Goal: Task Accomplishment & Management: Use online tool/utility

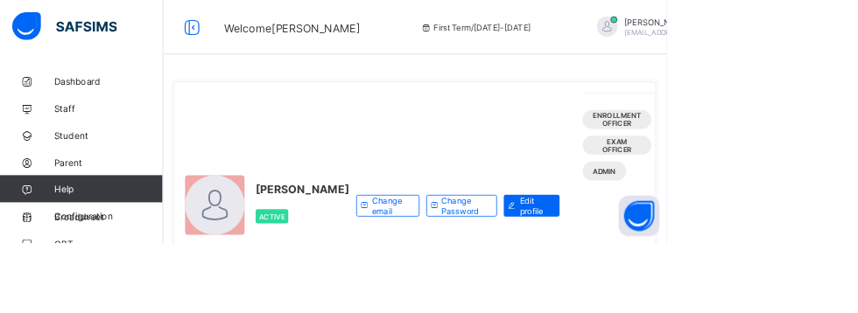
click at [96, 179] on span "Student" at bounding box center [140, 175] width 140 height 14
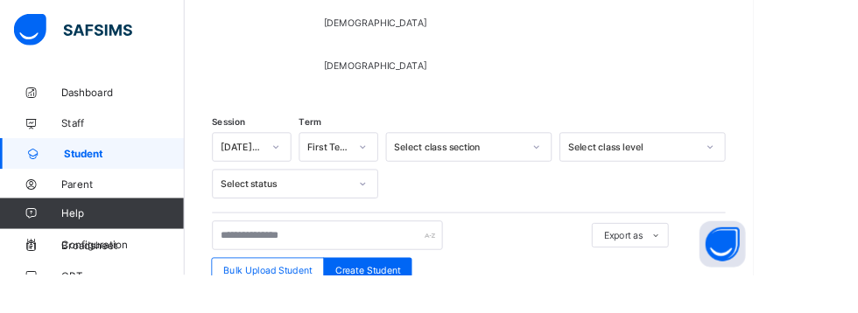
scroll to position [310, 0]
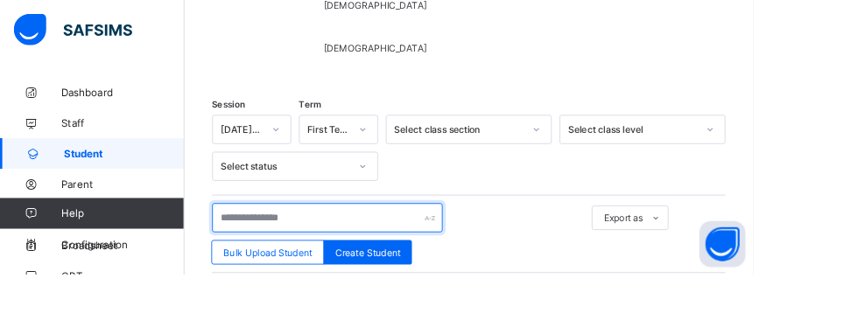
click at [307, 242] on input "text" at bounding box center [373, 248] width 263 height 33
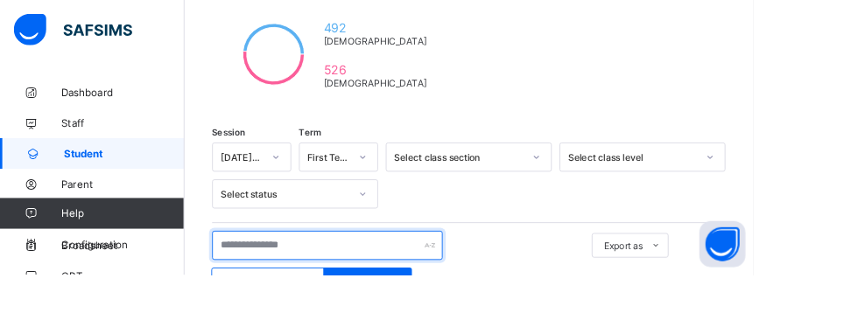
scroll to position [423, 0]
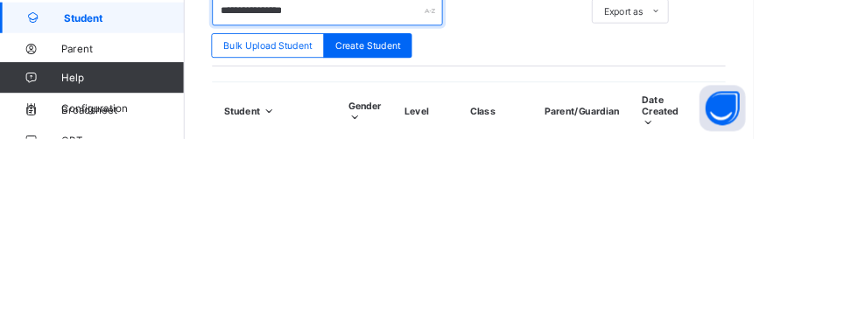
type input "**********"
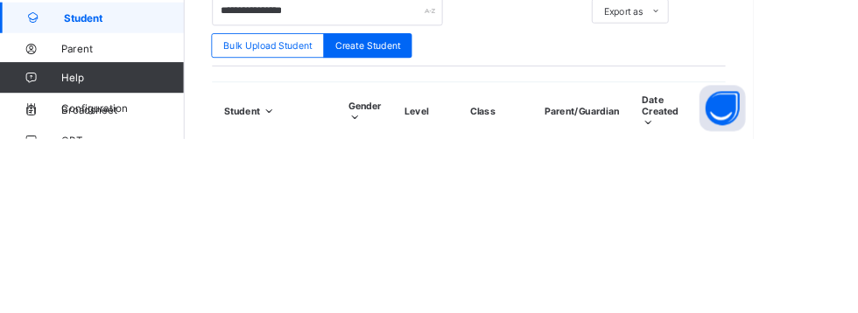
click at [418, 204] on span "Create Student" at bounding box center [419, 206] width 74 height 13
select select "**"
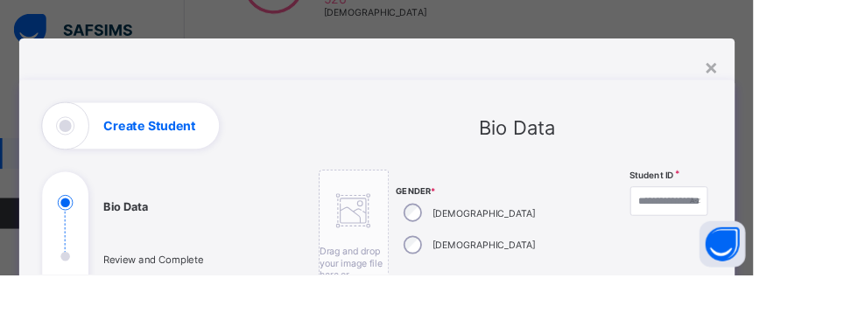
scroll to position [390, 0]
click at [819, 78] on div "×" at bounding box center [811, 76] width 17 height 30
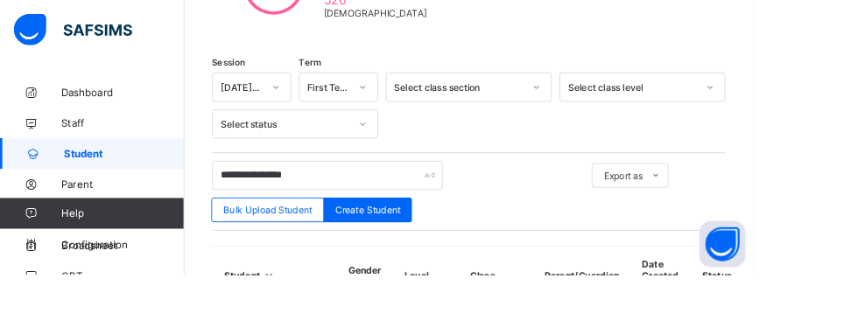
scroll to position [385, 0]
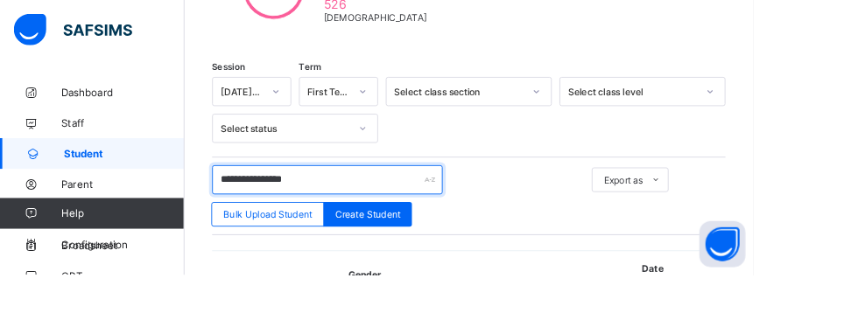
click at [379, 205] on input "**********" at bounding box center [373, 204] width 263 height 33
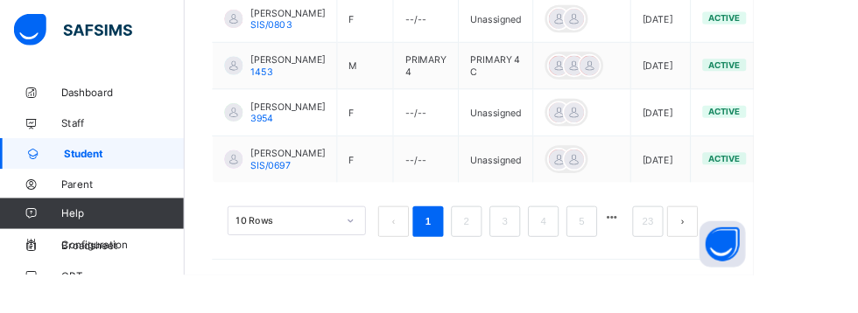
scroll to position [1131, 0]
click at [532, 263] on link "2" at bounding box center [531, 252] width 17 height 23
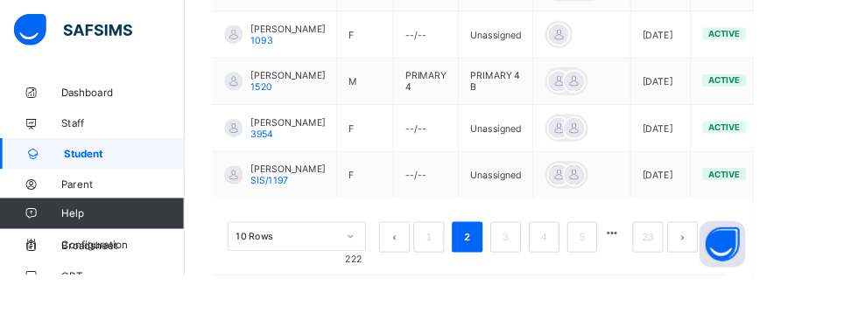
scroll to position [1063, 0]
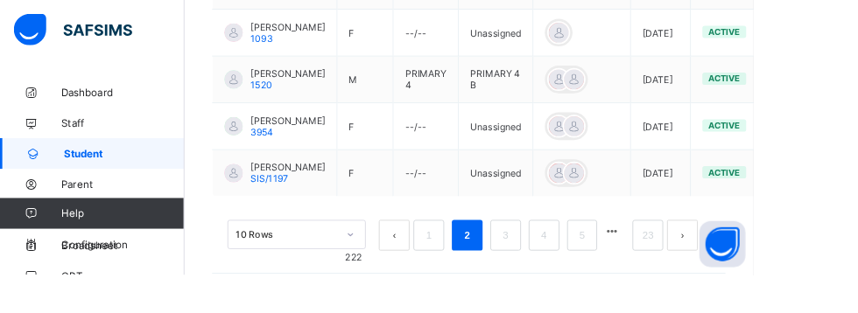
click at [576, 280] on link "3" at bounding box center [575, 268] width 17 height 23
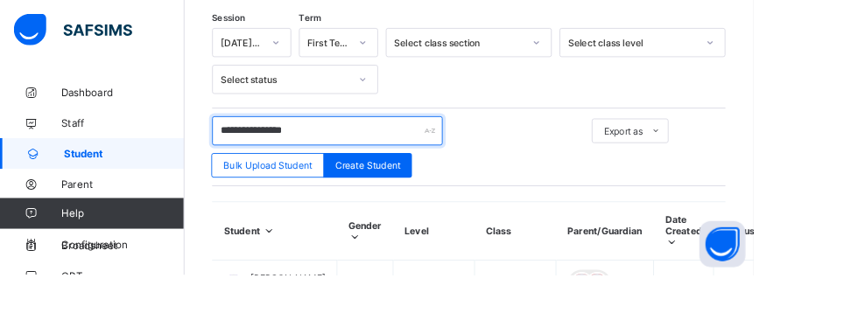
click at [369, 144] on input "**********" at bounding box center [373, 148] width 263 height 33
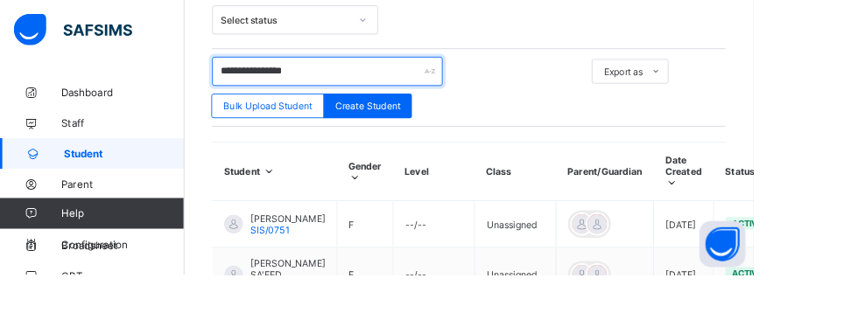
scroll to position [515, 0]
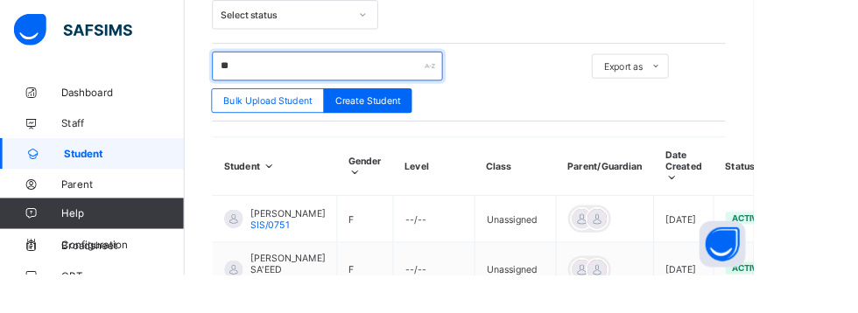
type input "*"
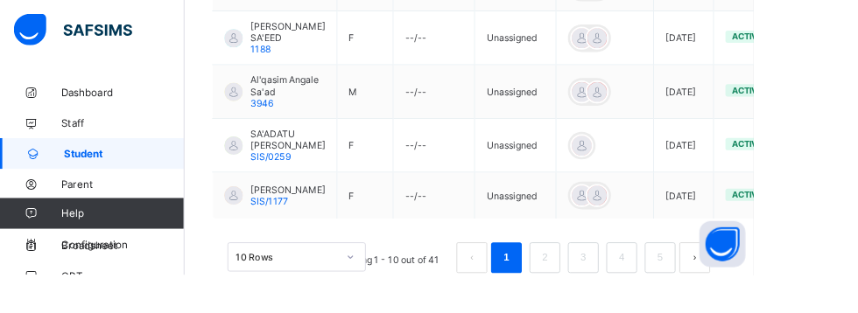
scroll to position [1106, 0]
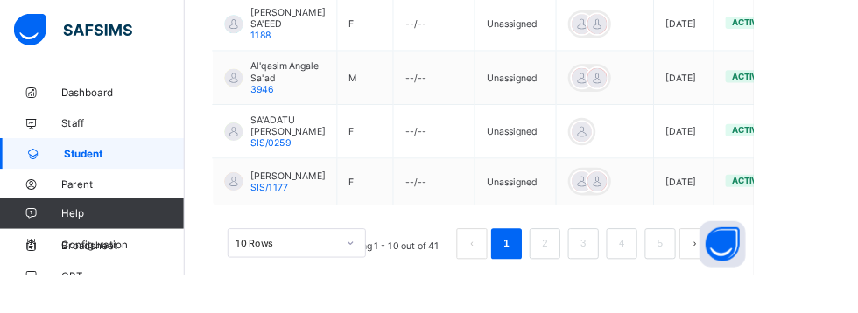
click at [621, 289] on link "2" at bounding box center [620, 277] width 17 height 23
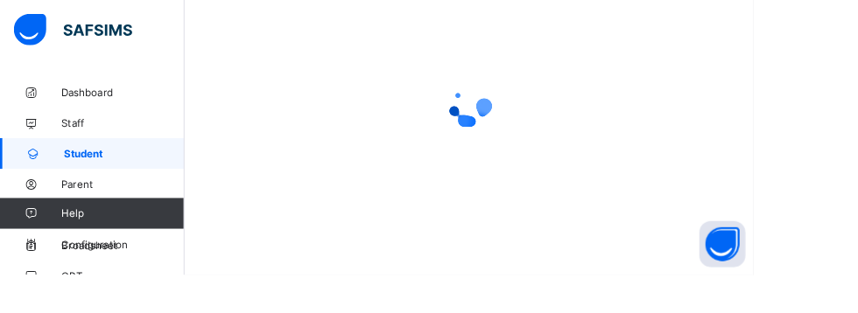
scroll to position [441, 0]
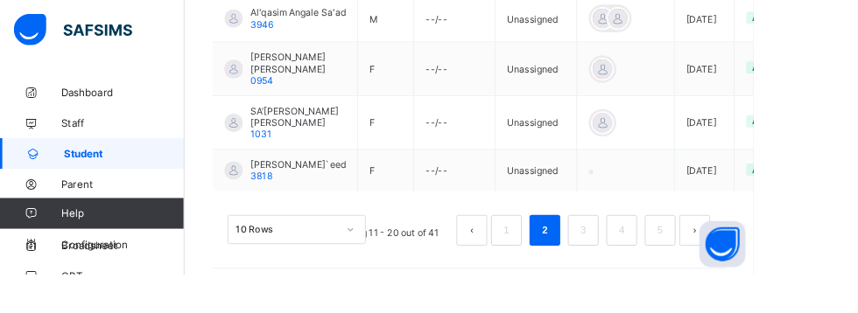
click at [665, 274] on link "3" at bounding box center [664, 262] width 17 height 23
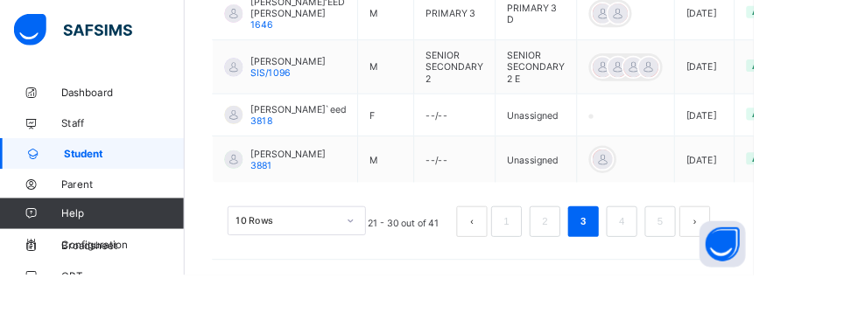
scroll to position [1118, 0]
click at [708, 263] on link "4" at bounding box center [707, 252] width 17 height 23
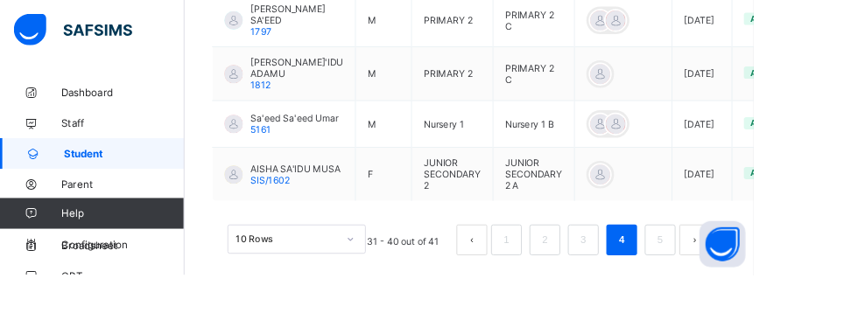
scroll to position [1119, 0]
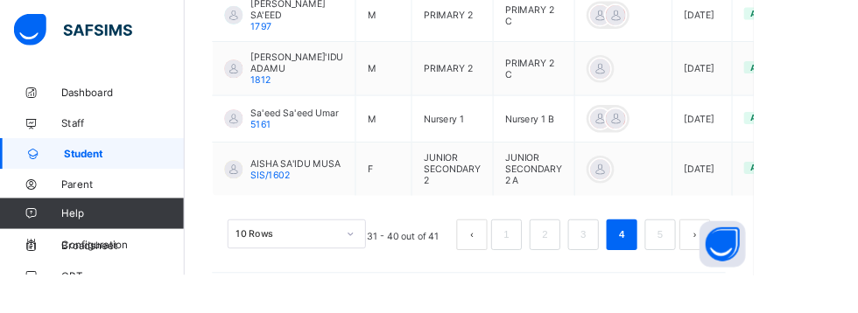
click at [752, 279] on link "5" at bounding box center [751, 267] width 17 height 23
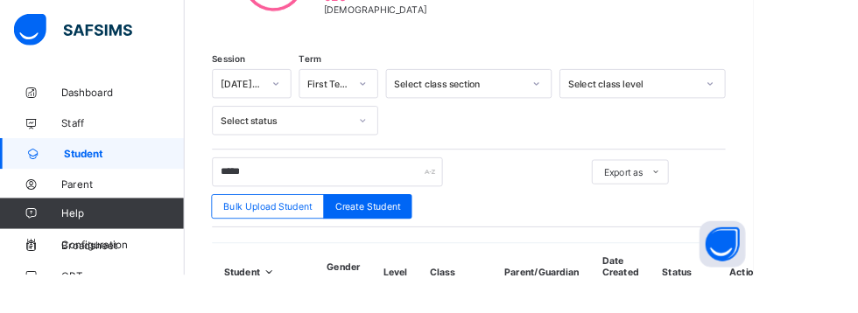
scroll to position [480, 0]
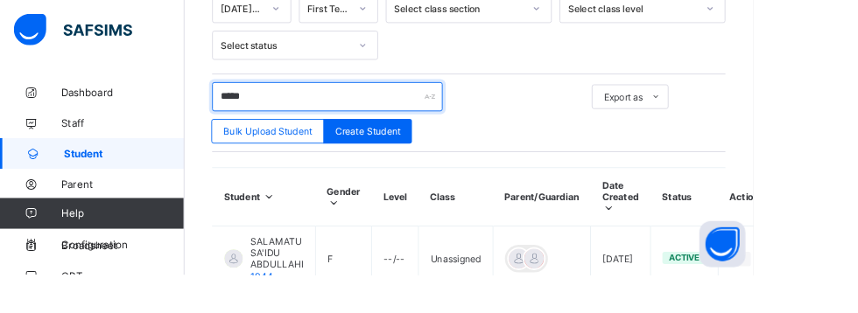
click at [316, 110] on input "*****" at bounding box center [373, 110] width 263 height 33
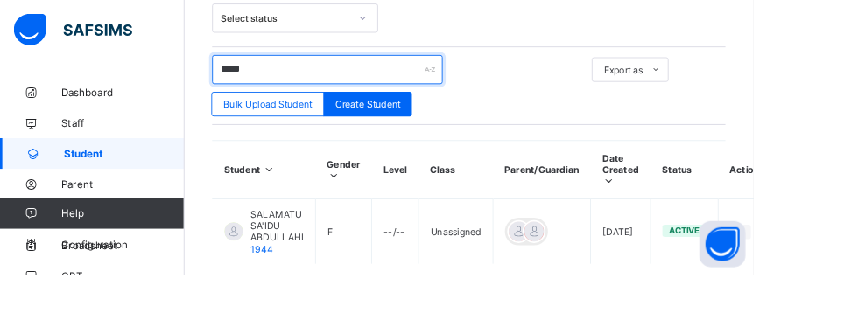
scroll to position [541, 0]
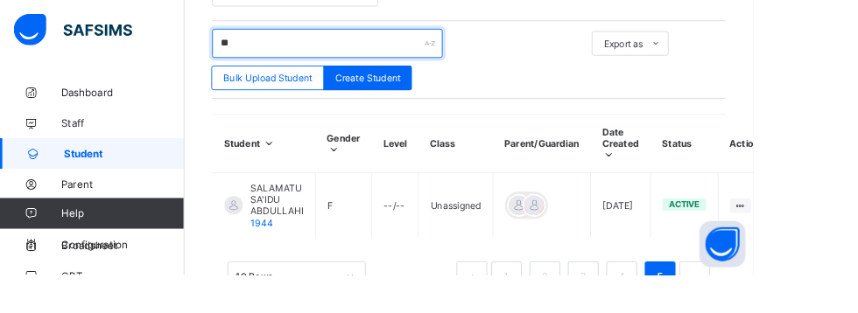
type input "*"
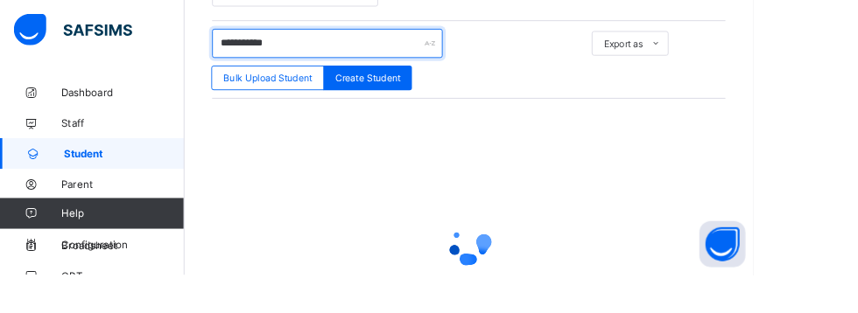
type input "**********"
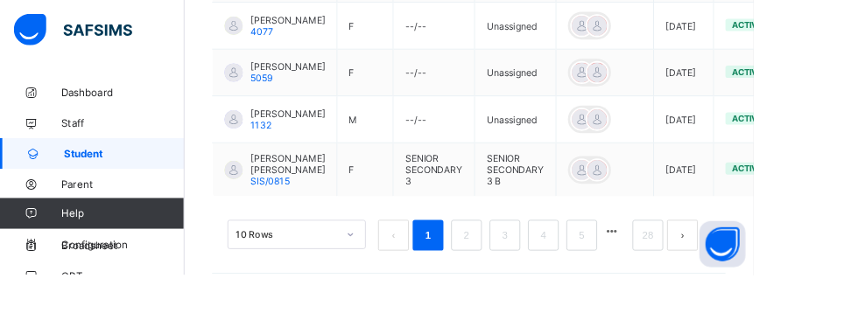
scroll to position [1100, 0]
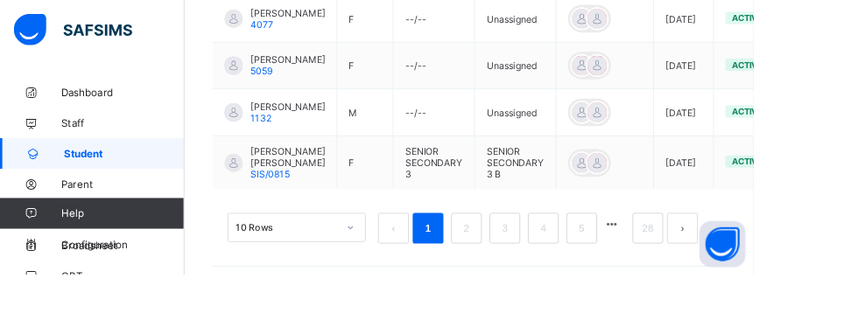
click at [533, 271] on link "2" at bounding box center [531, 260] width 17 height 23
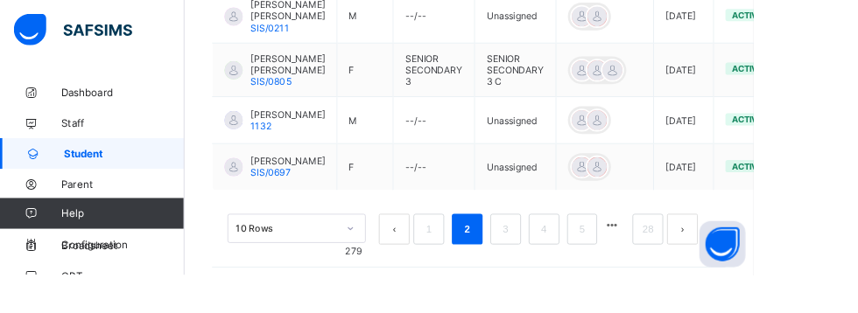
scroll to position [1076, 0]
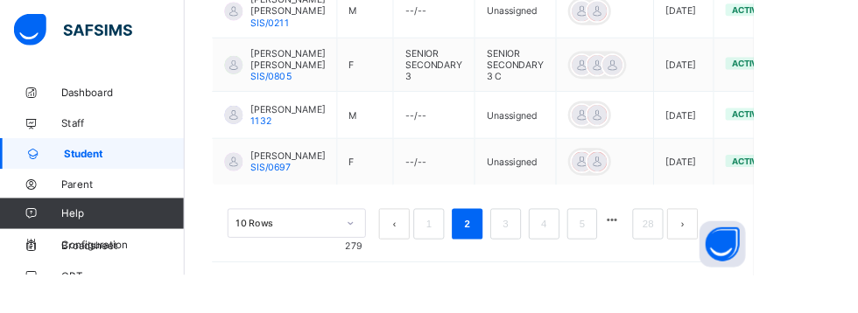
click at [576, 267] on link "3" at bounding box center [575, 255] width 17 height 23
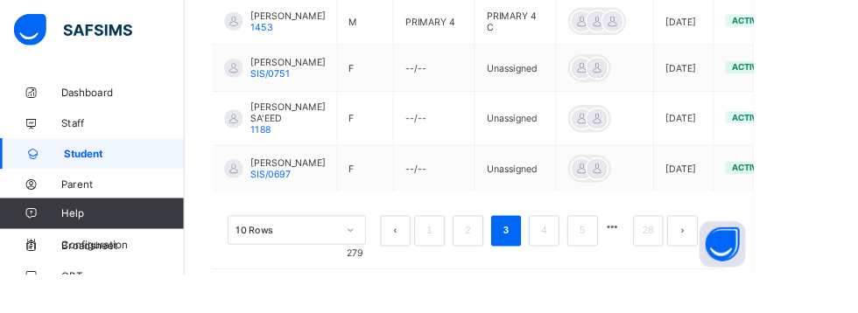
click at [621, 275] on link "4" at bounding box center [620, 263] width 17 height 23
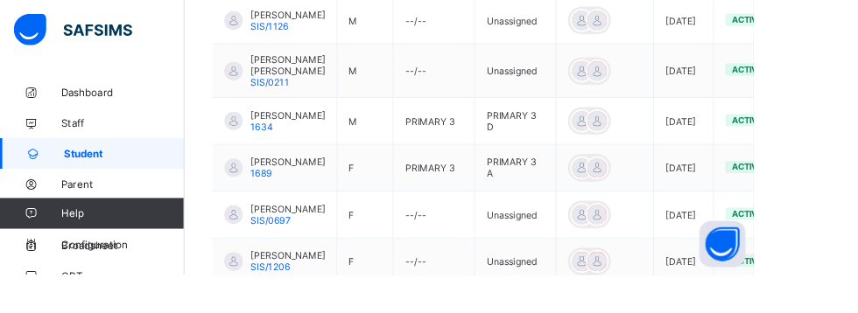
scroll to position [1050, 0]
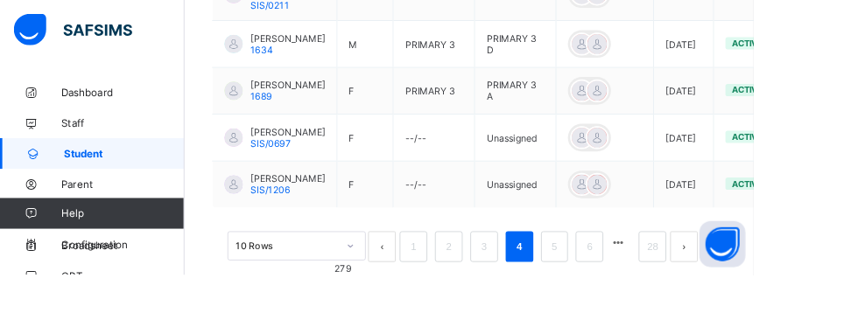
click at [631, 292] on link "5" at bounding box center [631, 281] width 17 height 23
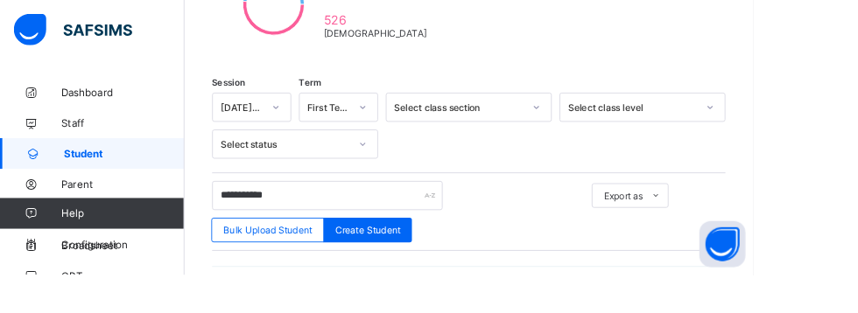
scroll to position [0, 0]
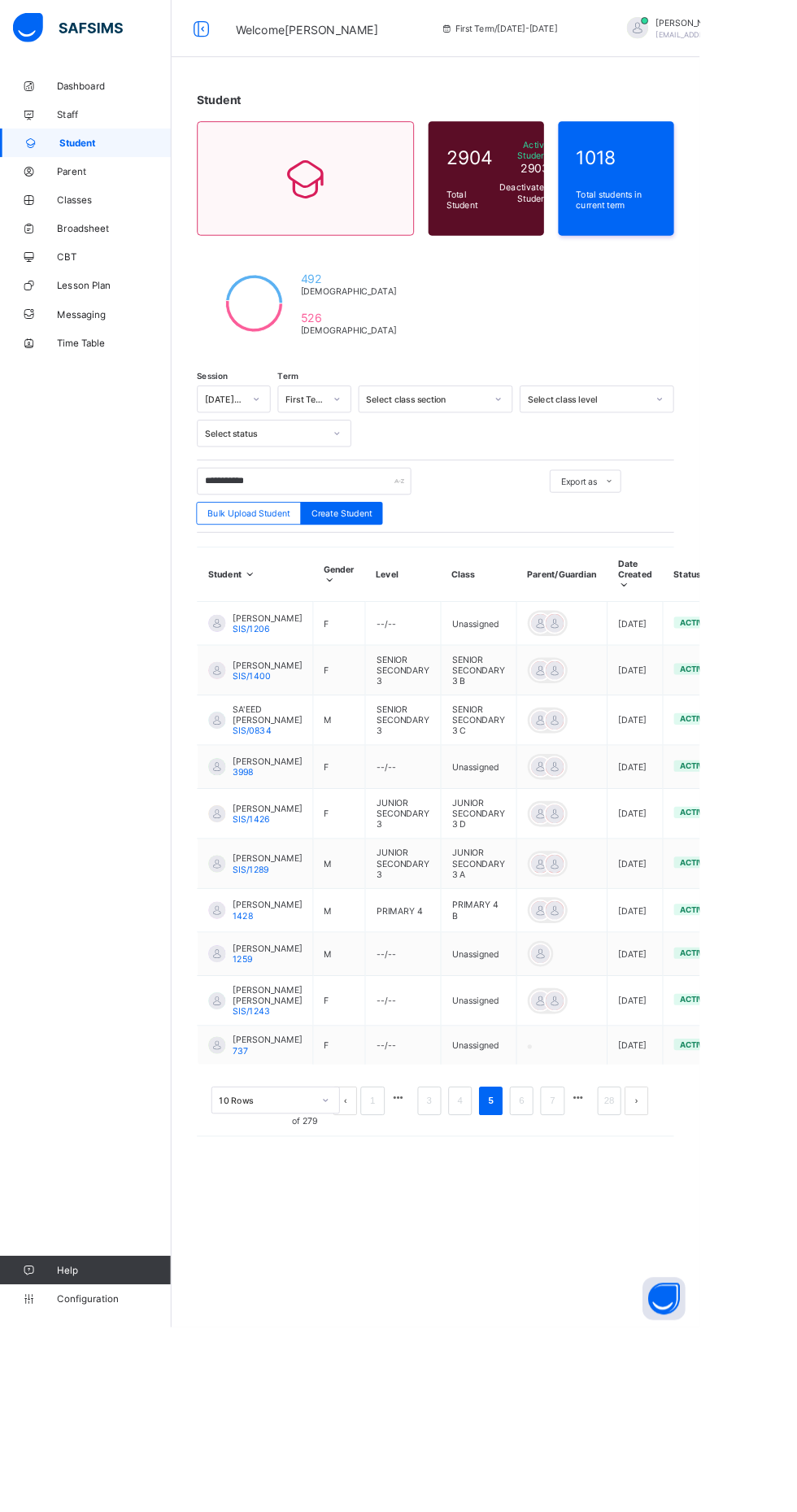
click at [557, 291] on div "**********" at bounding box center [496, 756] width 602 height 1512
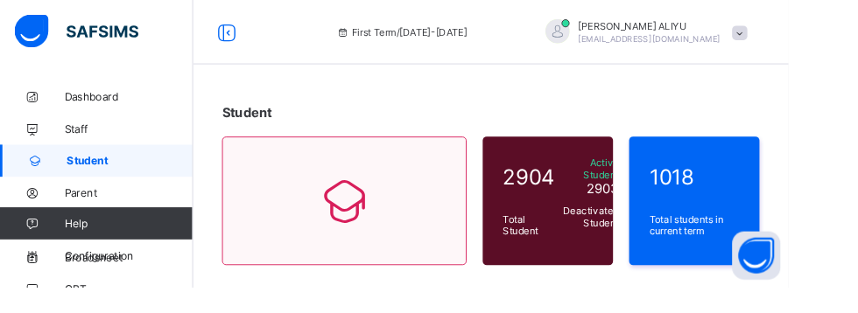
click at [530, 327] on div "2904 Total Student Active Student 2903 Deactivated Student 1 1018 Total student…" at bounding box center [534, 293] width 585 height 289
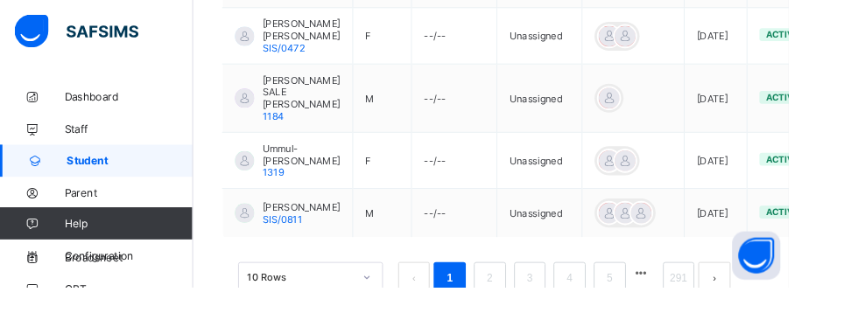
scroll to position [1115, 0]
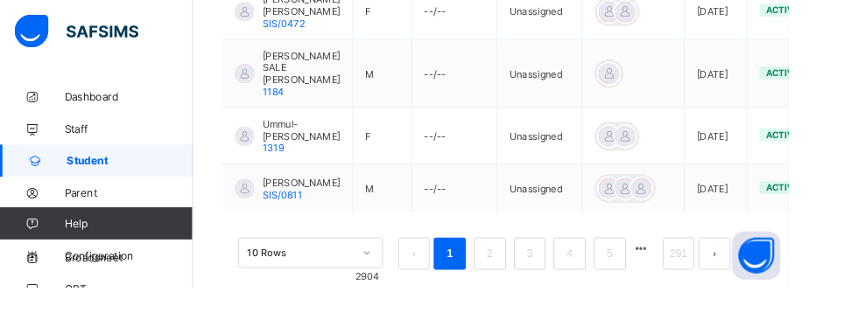
click at [664, 288] on link "5" at bounding box center [663, 276] width 17 height 23
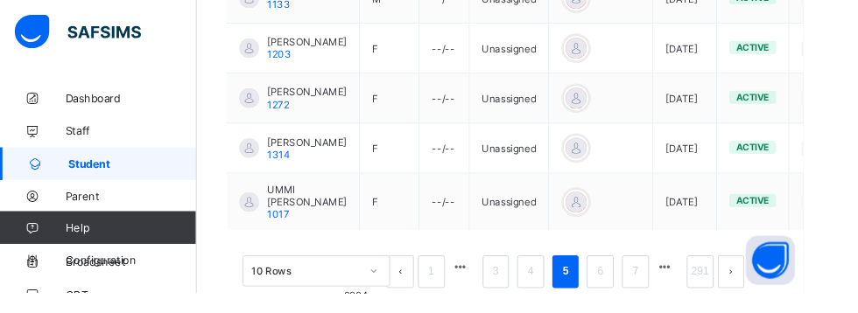
scroll to position [1122, 0]
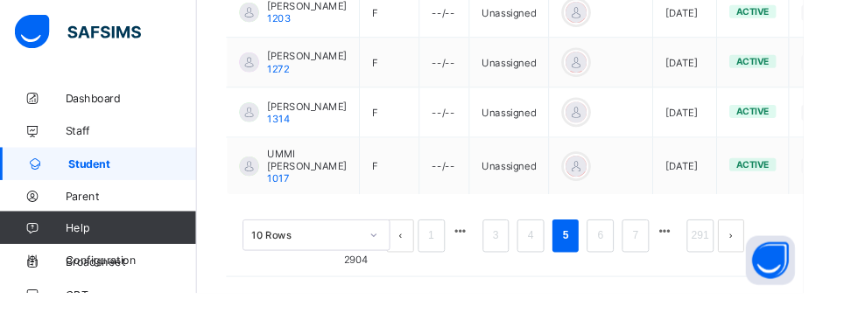
click at [642, 263] on link "6" at bounding box center [641, 252] width 17 height 23
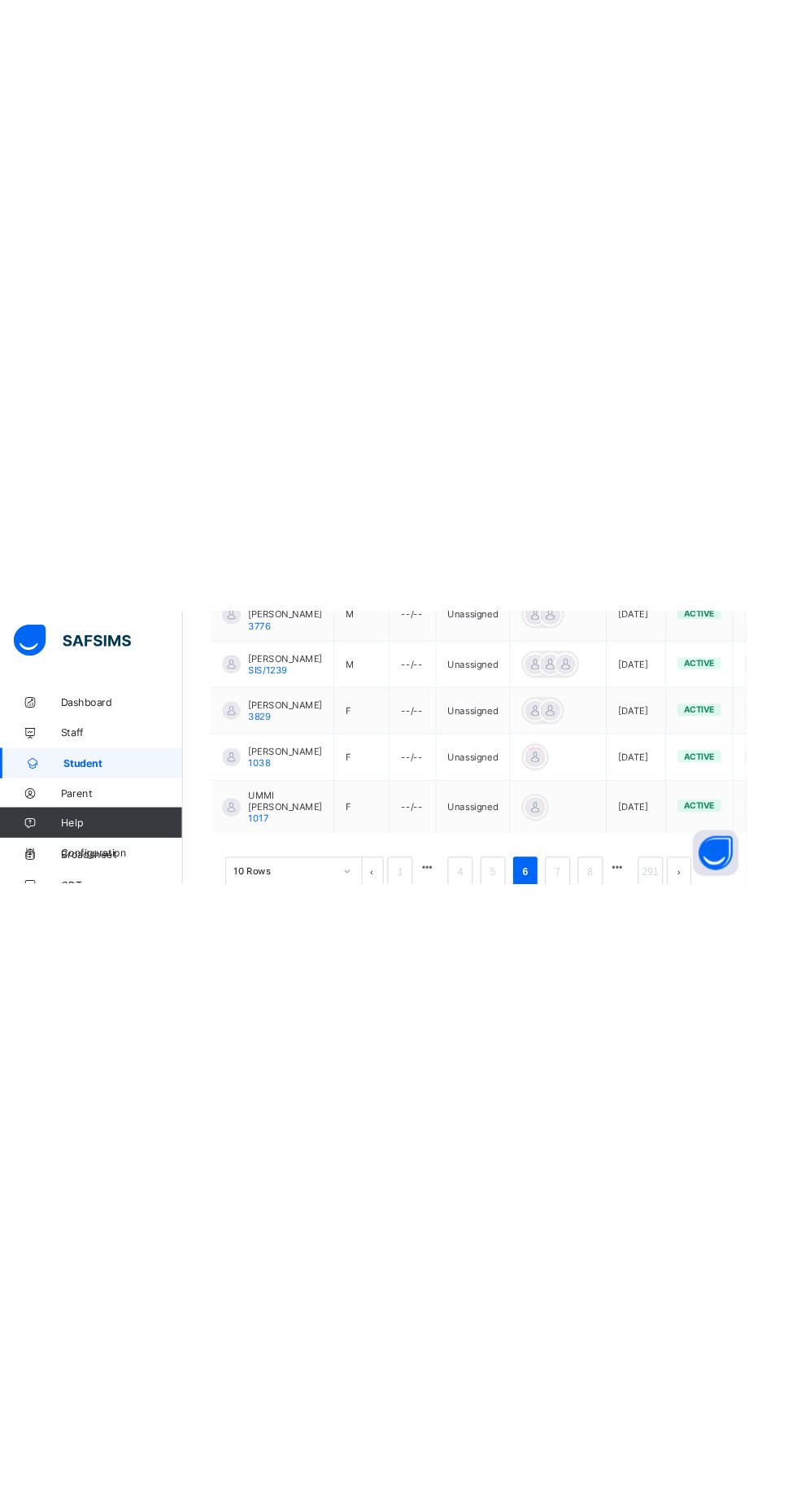
scroll to position [0, 0]
